Goal: Check status: Check status

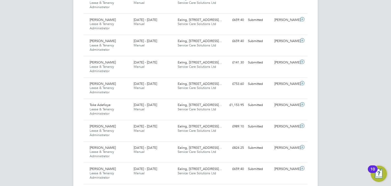
scroll to position [359, 0]
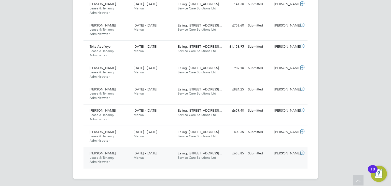
click at [159, 159] on div "[DATE] - [DATE] Manual" at bounding box center [154, 155] width 44 height 13
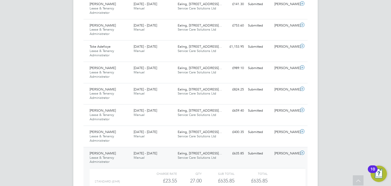
scroll to position [405, 0]
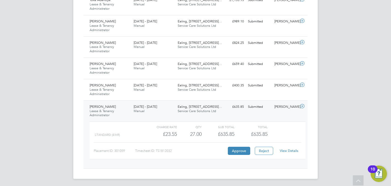
click at [289, 149] on link "View Details" at bounding box center [289, 150] width 19 height 4
click at [122, 85] on div "[PERSON_NAME] & Tenancy Administrator [DATE] - [DATE]" at bounding box center [110, 89] width 44 height 17
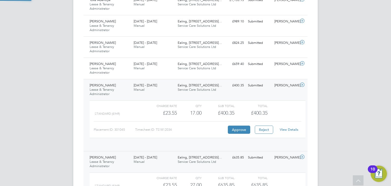
scroll to position [8, 49]
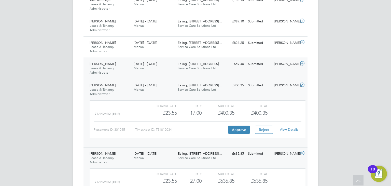
click at [158, 69] on div "[DATE] - [DATE] Manual" at bounding box center [154, 66] width 44 height 13
